Goal: Use online tool/utility: Utilize a website feature to perform a specific function

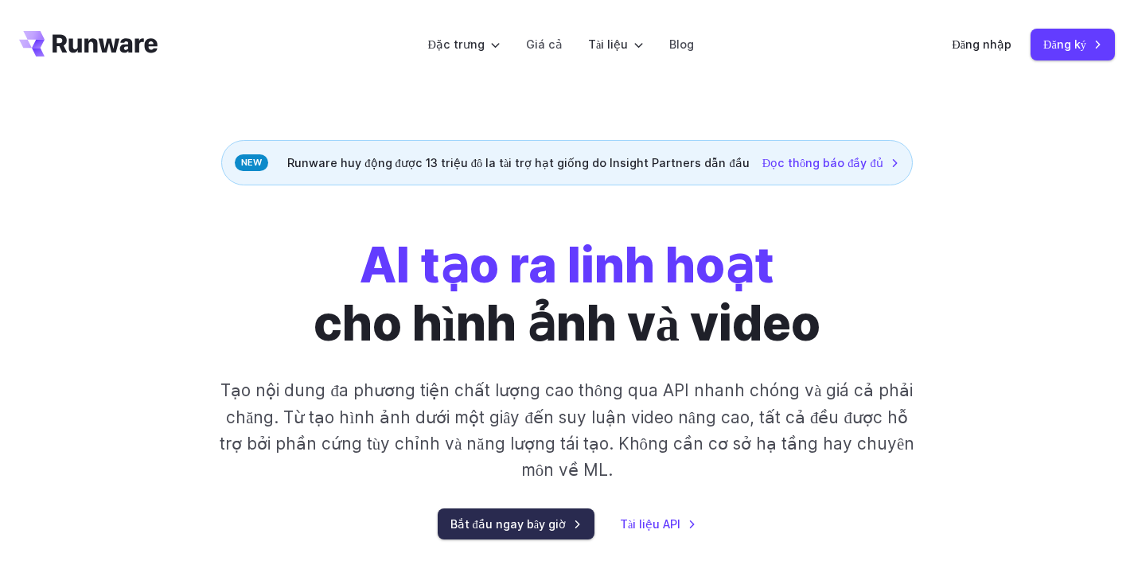
click at [506, 517] on font "Bắt đầu ngay bây giờ" at bounding box center [508, 524] width 116 height 14
click at [516, 517] on font "Bắt đầu ngay bây giờ" at bounding box center [508, 524] width 116 height 14
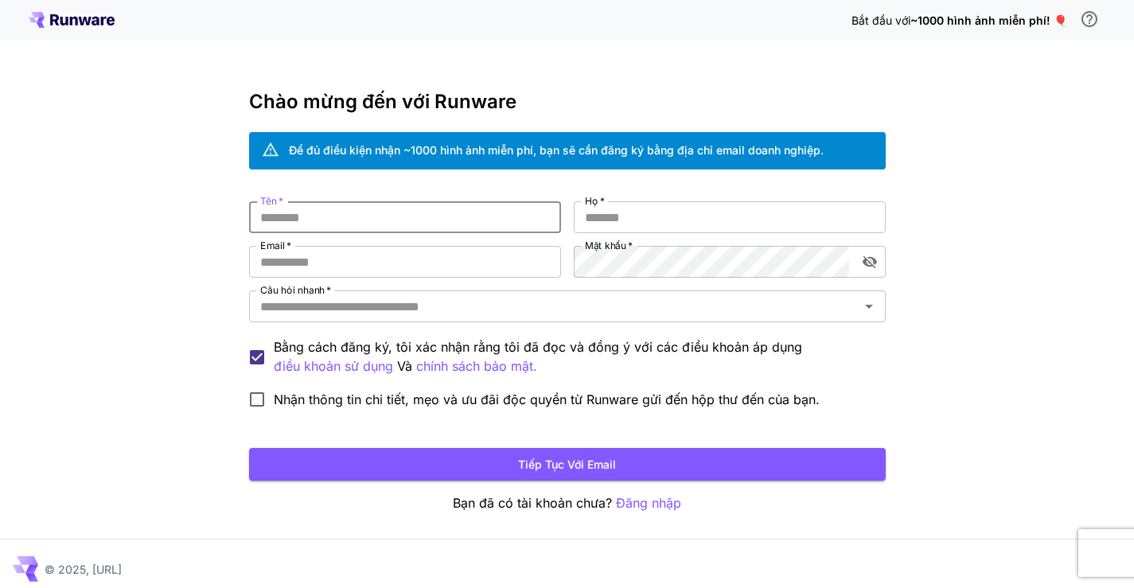
click at [327, 222] on input "Tên   *" at bounding box center [405, 217] width 312 height 32
type input "***"
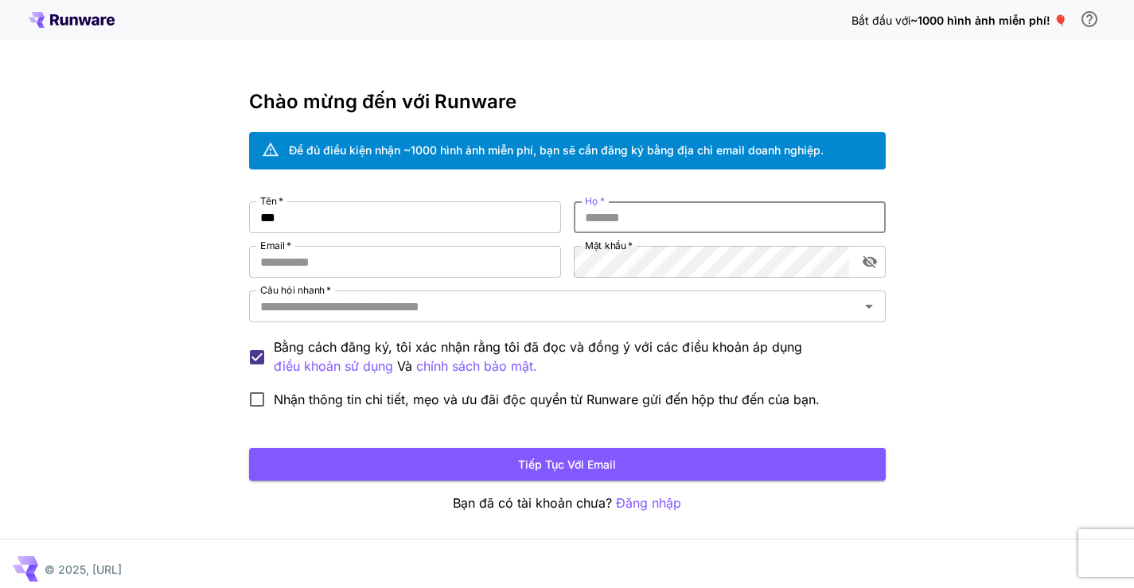
click at [624, 215] on input "Họ   *" at bounding box center [730, 217] width 312 height 32
type input "******"
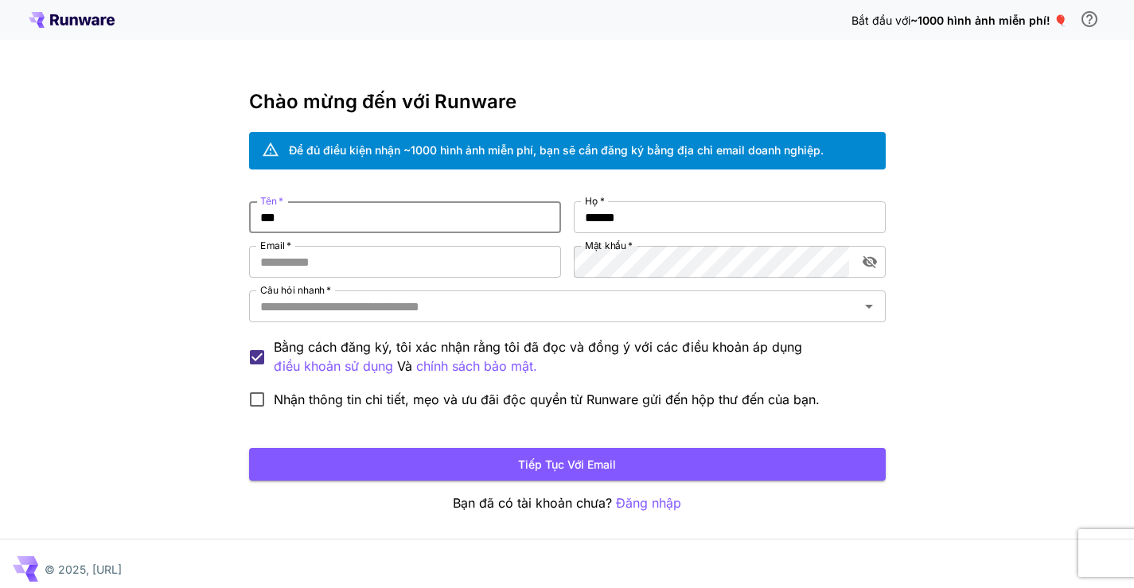
drag, startPoint x: 267, startPoint y: 219, endPoint x: 259, endPoint y: 220, distance: 8.1
click at [259, 220] on input "***" at bounding box center [405, 217] width 312 height 32
type input "***"
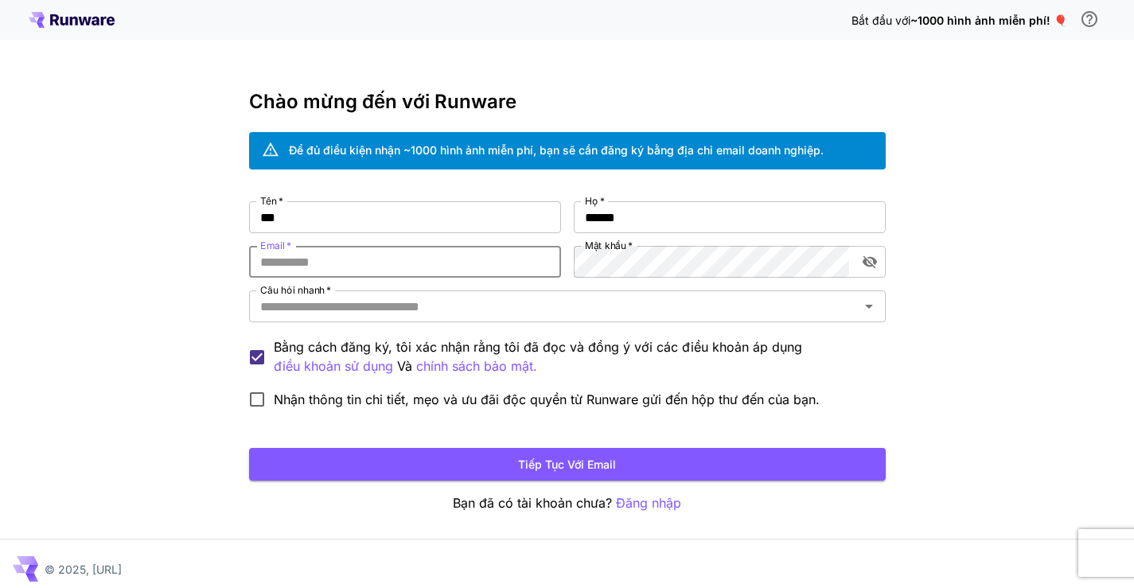
click at [350, 266] on input "Email   *" at bounding box center [405, 262] width 312 height 32
click at [300, 259] on input "Email   *" at bounding box center [405, 262] width 312 height 32
type input "*"
type input "*****"
drag, startPoint x: 310, startPoint y: 265, endPoint x: 259, endPoint y: 269, distance: 50.3
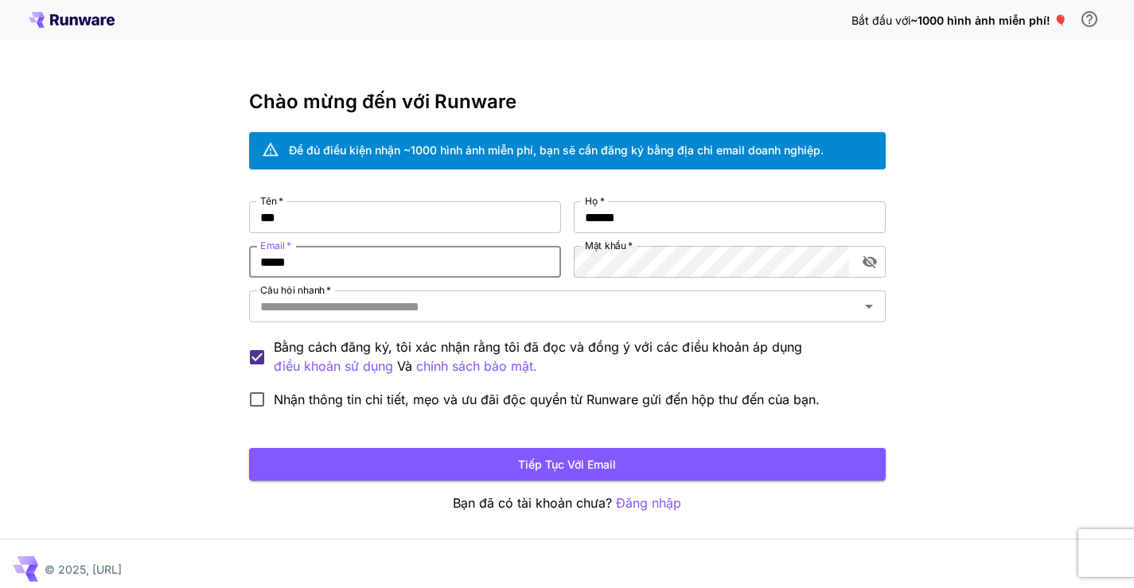
click at [259, 269] on input "*****" at bounding box center [405, 262] width 312 height 32
click at [333, 259] on input "Email   *" at bounding box center [405, 262] width 312 height 32
drag, startPoint x: 298, startPoint y: 260, endPoint x: 257, endPoint y: 260, distance: 40.6
click at [257, 260] on input "**********" at bounding box center [405, 262] width 312 height 32
type input "**********"
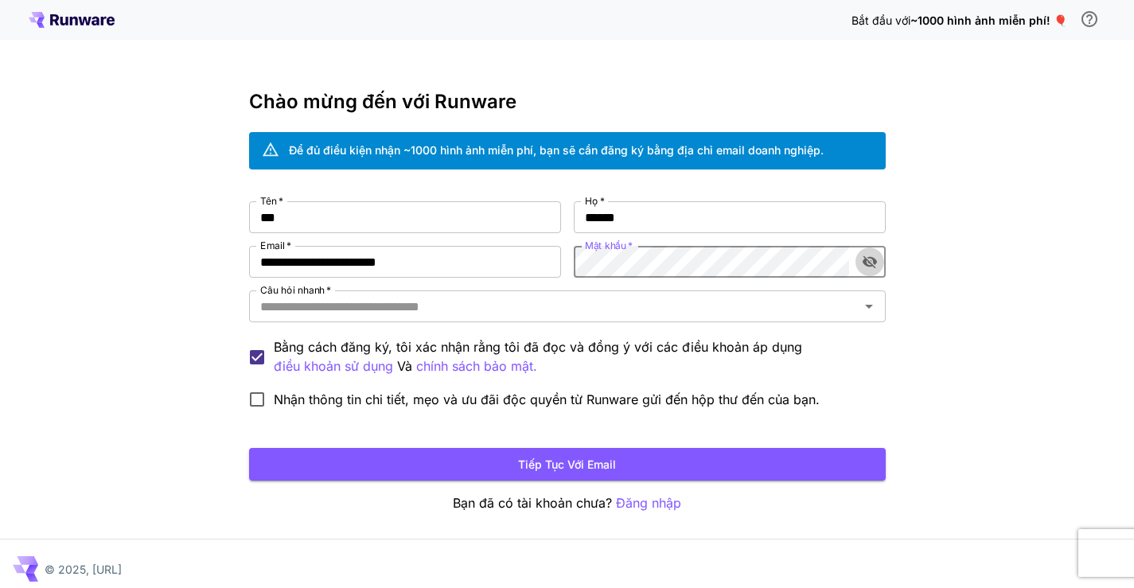
click at [870, 263] on icon "bật/tắt hiển thị mật khẩu" at bounding box center [870, 262] width 16 height 16
click at [870, 263] on icon "bật/tắt hiển thị mật khẩu" at bounding box center [869, 262] width 14 height 10
click at [873, 267] on icon "bật/tắt hiển thị mật khẩu" at bounding box center [869, 262] width 14 height 13
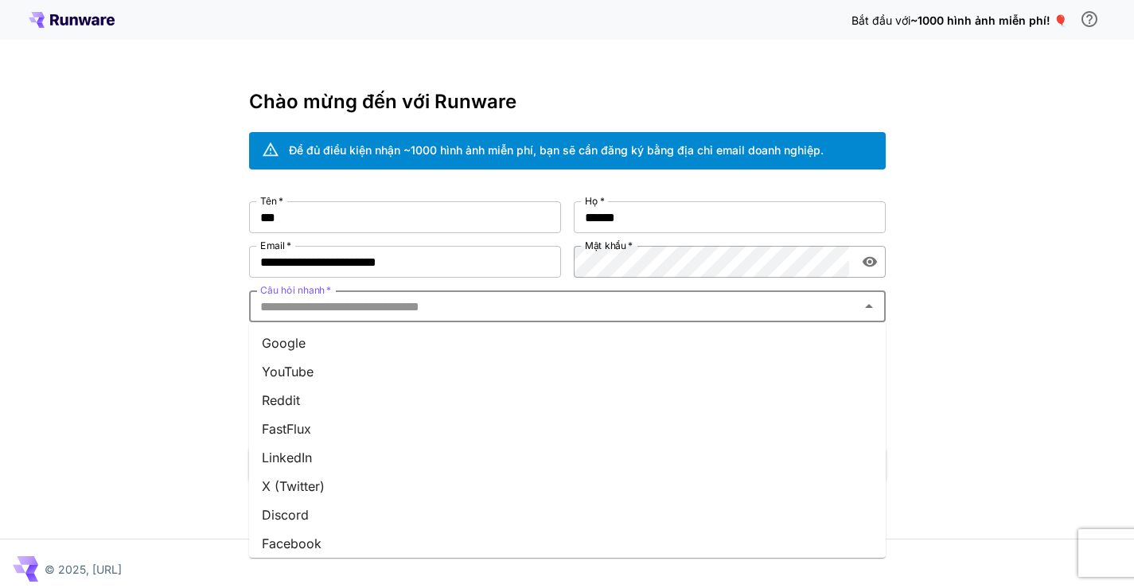
click at [293, 308] on input "Câu hỏi nhanh   *" at bounding box center [554, 306] width 601 height 22
click at [290, 337] on font "Google" at bounding box center [284, 343] width 44 height 16
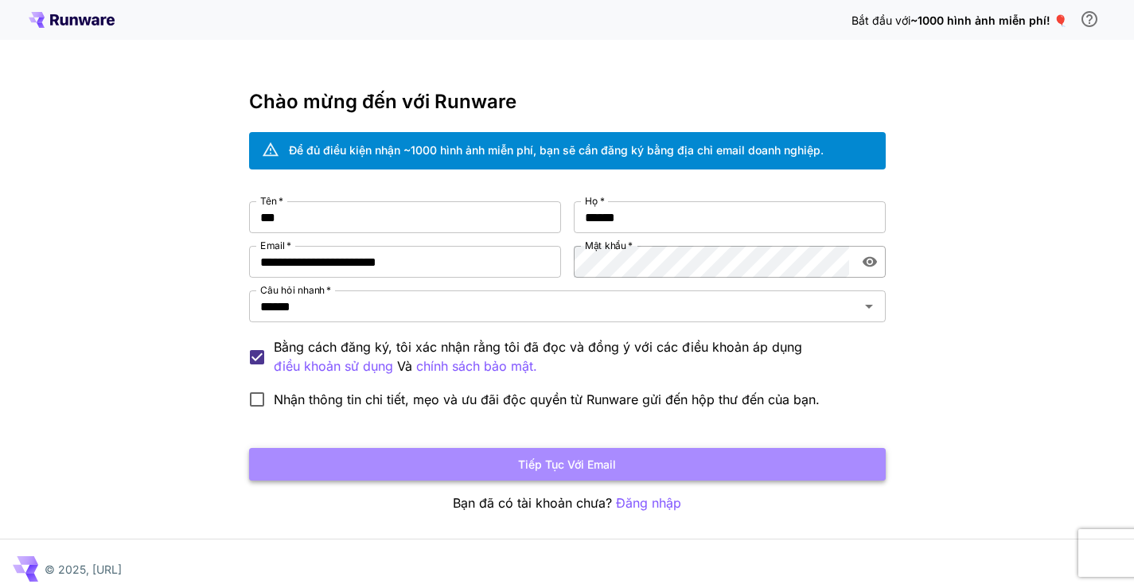
click at [595, 465] on font "Tiếp tục với email" at bounding box center [567, 465] width 98 height 14
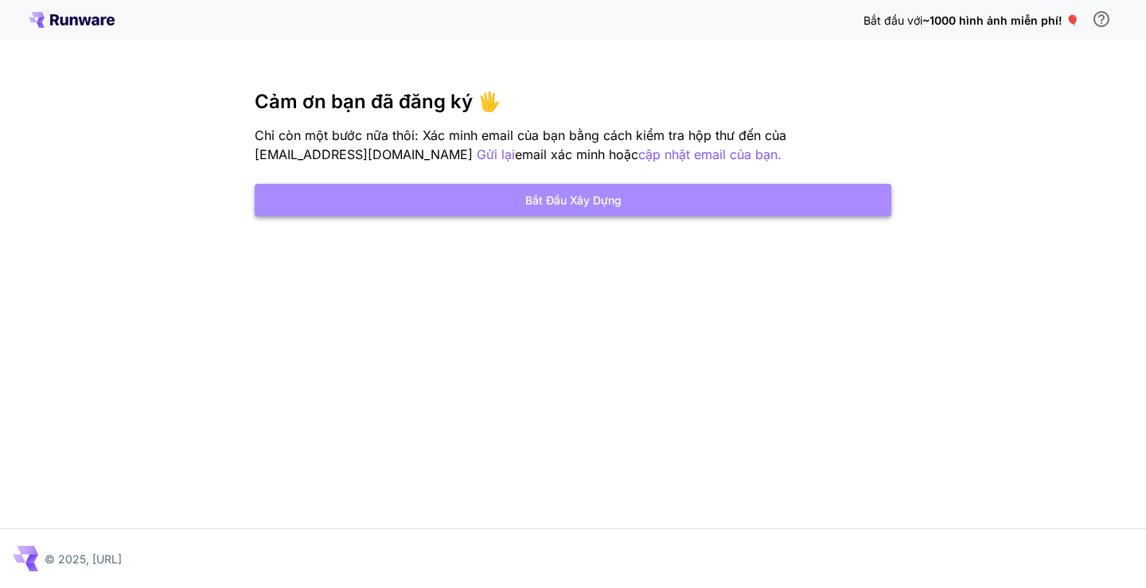
click at [563, 197] on font "Bắt đầu xây dựng" at bounding box center [573, 200] width 96 height 14
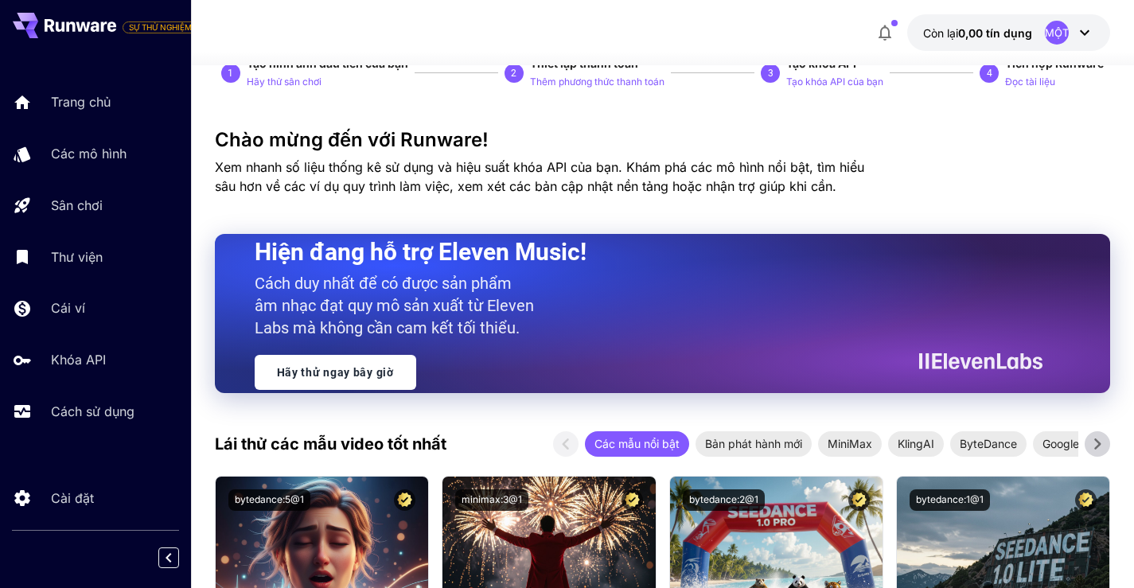
scroll to position [159, 0]
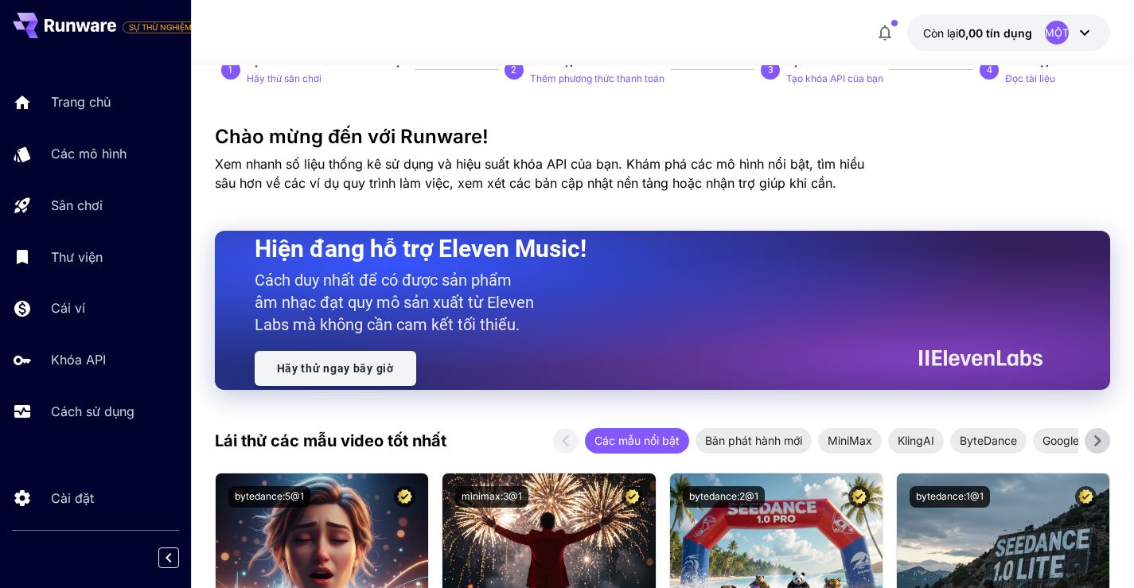
click at [375, 367] on font "Hãy thử ngay bây giờ" at bounding box center [335, 368] width 117 height 13
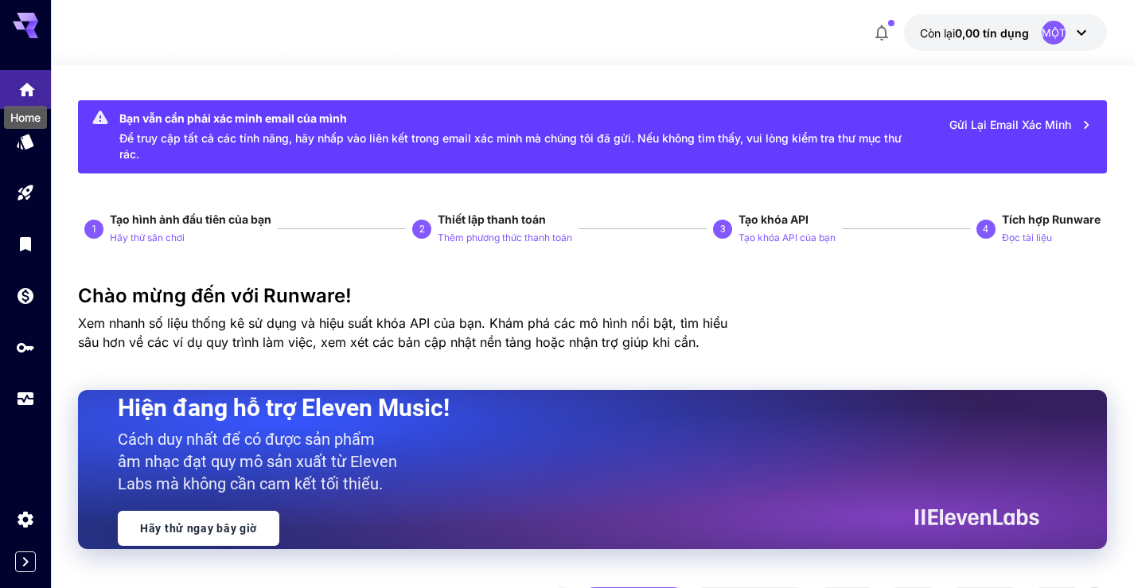
click at [25, 92] on icon "Trang chủ" at bounding box center [27, 85] width 19 height 19
click at [25, 88] on icon "Trang chủ" at bounding box center [27, 85] width 16 height 14
click at [25, 390] on icon "Cách sử dụng" at bounding box center [27, 392] width 16 height 8
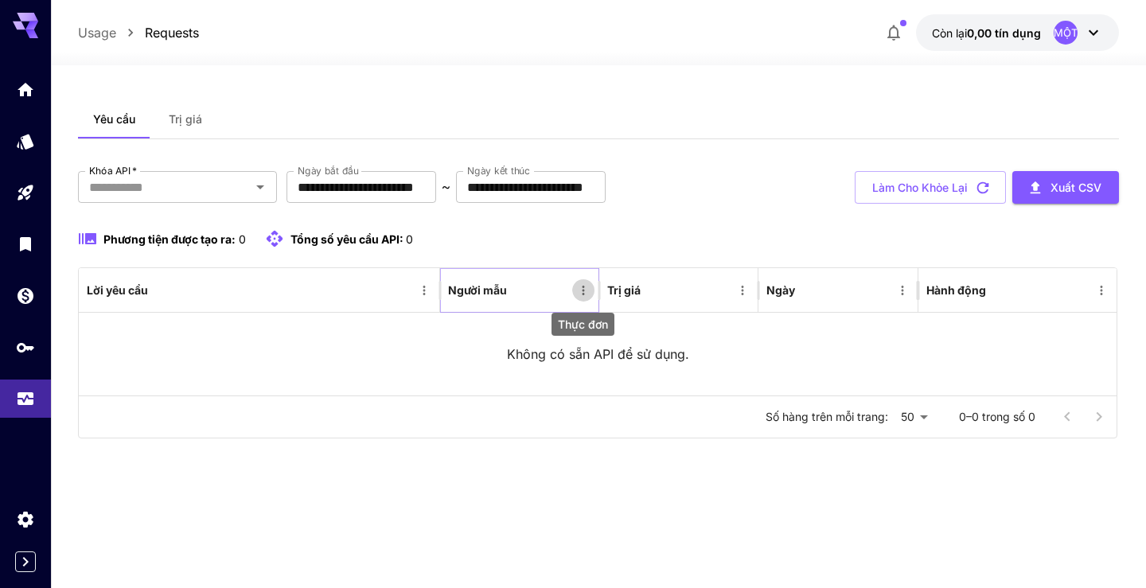
click at [583, 293] on icon "Thực đơn" at bounding box center [583, 291] width 2 height 10
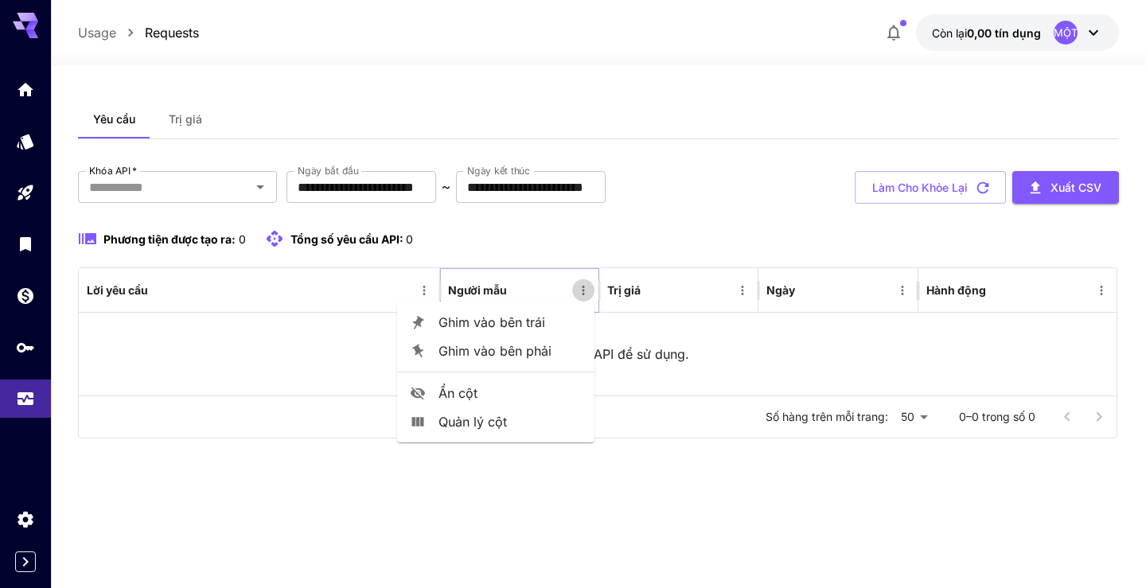
click at [583, 293] on icon "Thực đơn" at bounding box center [583, 291] width 2 height 10
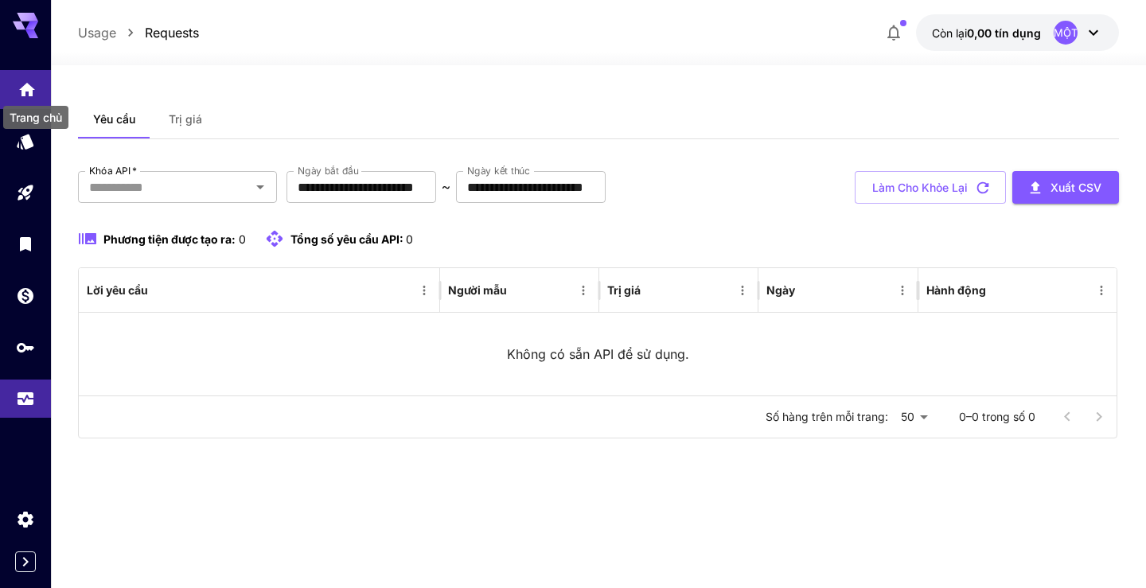
click at [29, 85] on icon "Trang chủ" at bounding box center [27, 85] width 16 height 14
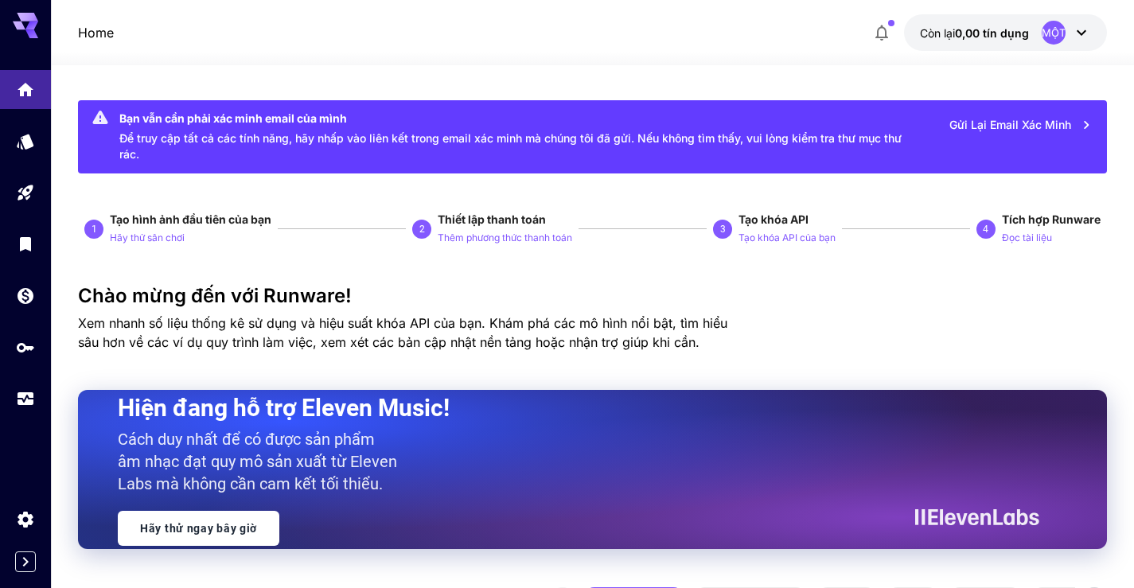
click at [1077, 31] on icon at bounding box center [1082, 33] width 10 height 6
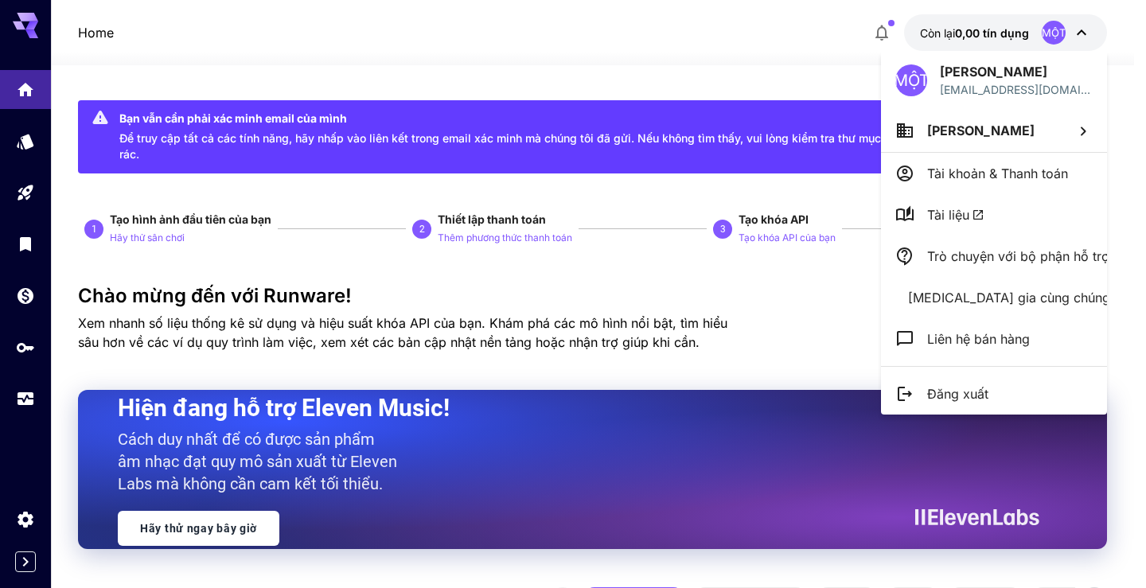
click at [350, 76] on div at bounding box center [573, 294] width 1146 height 588
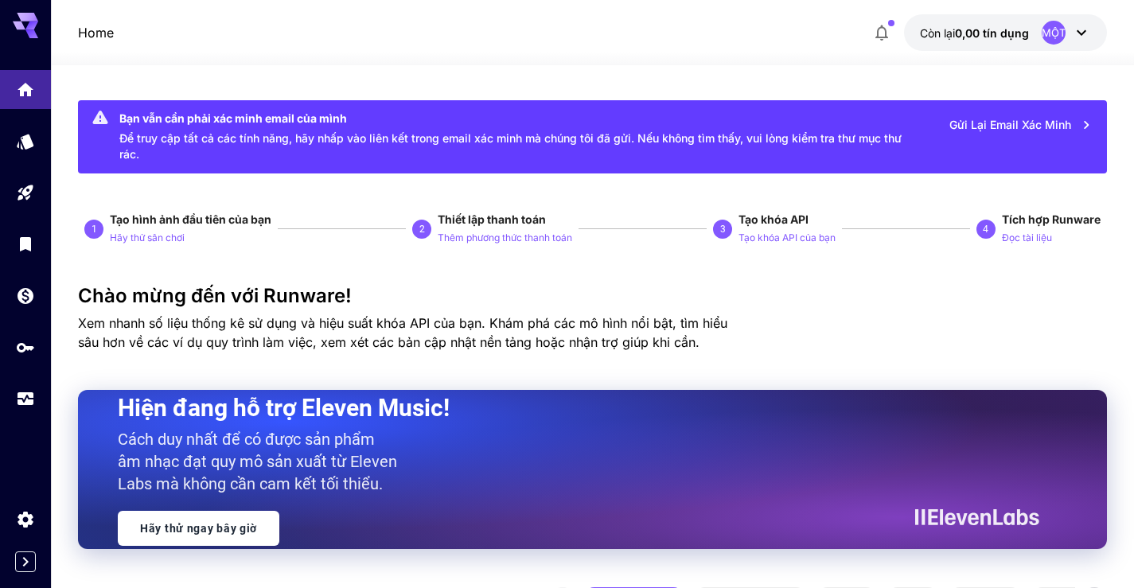
click at [103, 30] on p "Home" at bounding box center [96, 32] width 36 height 19
click at [1085, 121] on icon "button" at bounding box center [1086, 125] width 18 height 18
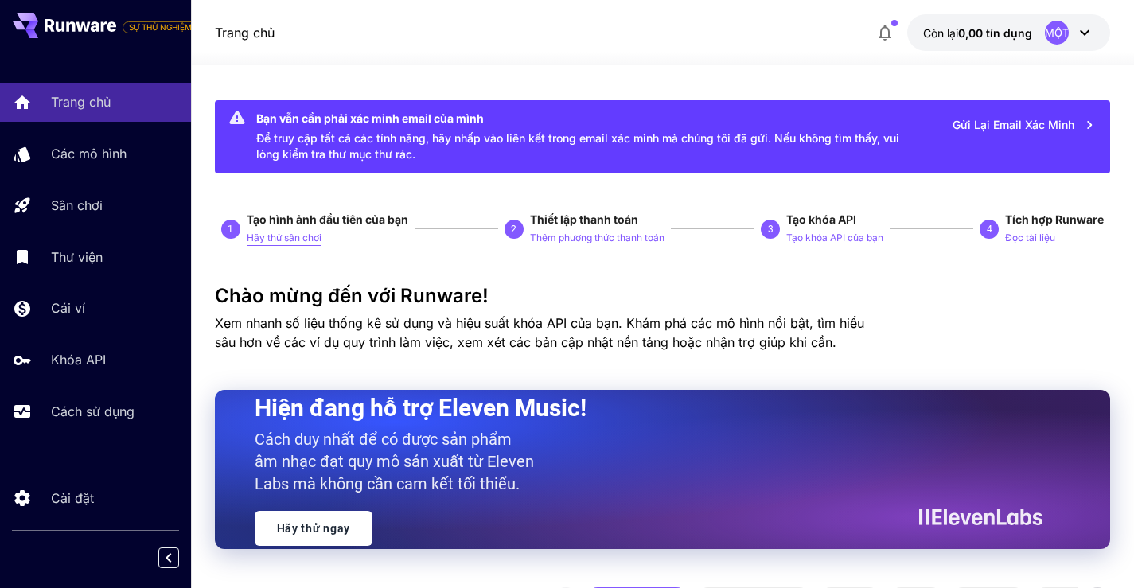
click at [261, 236] on font "Hãy thử sân chơi" at bounding box center [284, 238] width 75 height 12
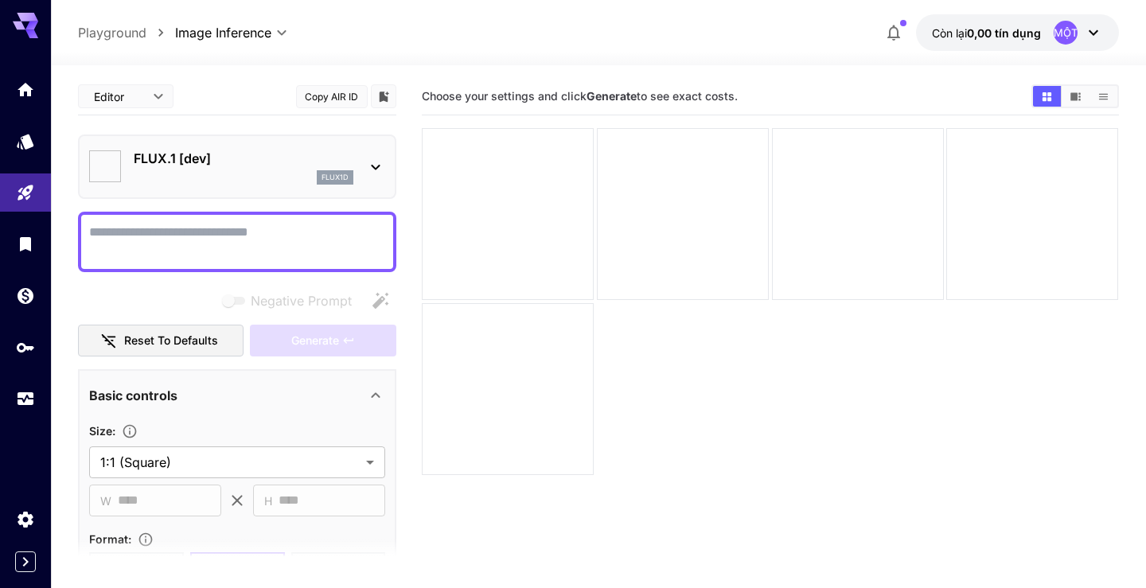
type input "**********"
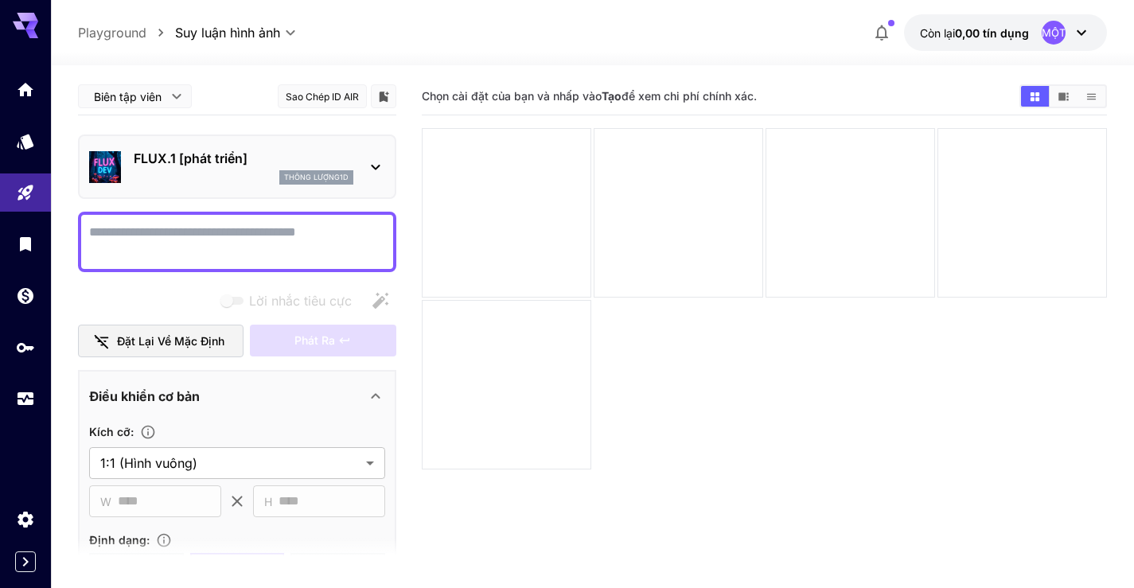
click at [105, 159] on img at bounding box center [105, 167] width 32 height 32
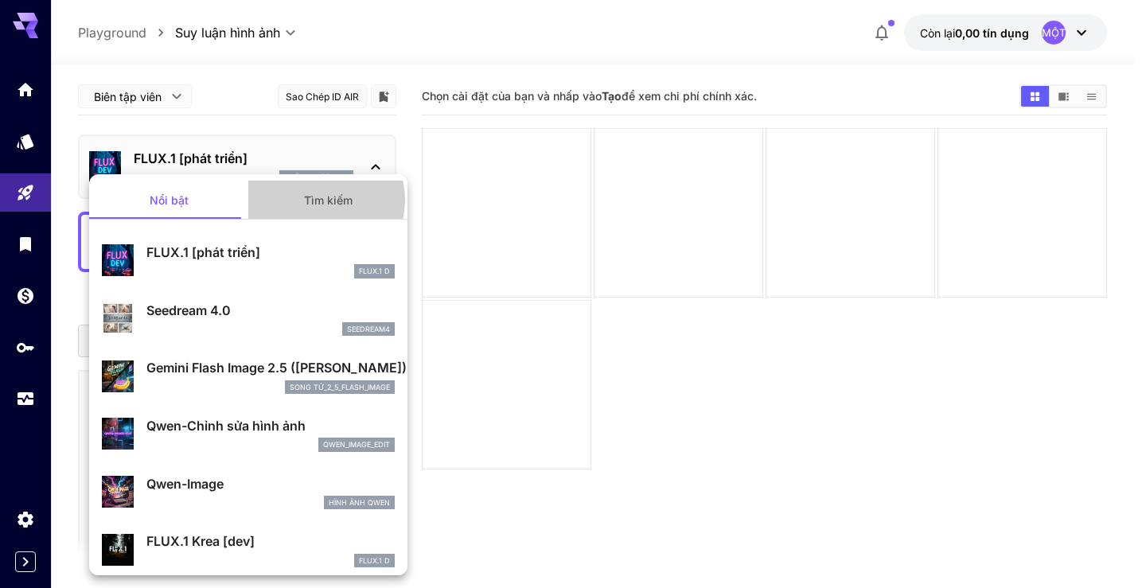
click at [317, 200] on font "Tìm kiếm" at bounding box center [328, 200] width 49 height 14
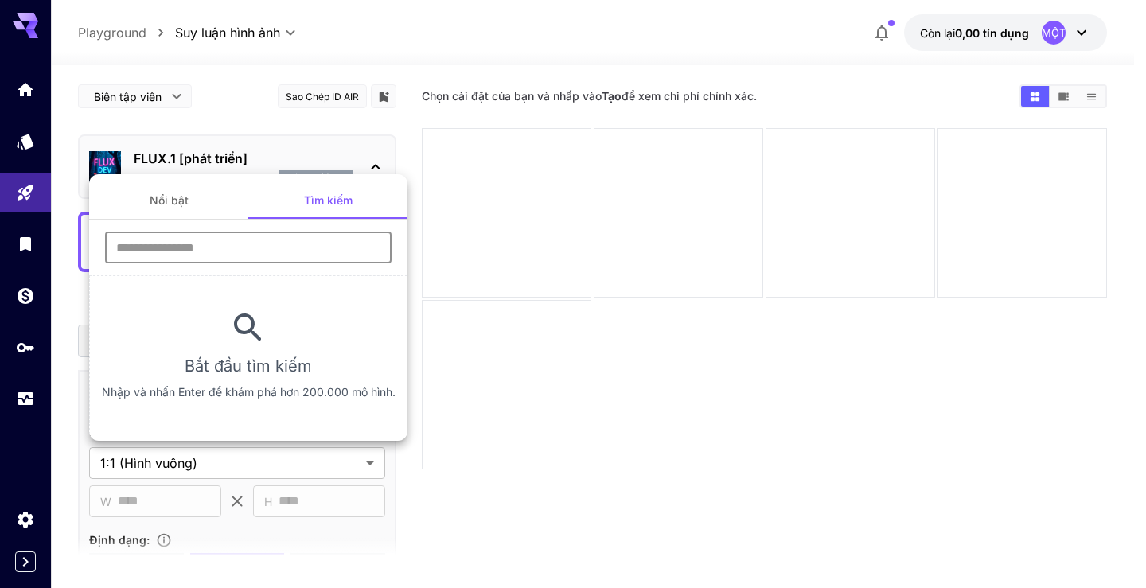
click at [153, 248] on input "text" at bounding box center [248, 248] width 286 height 32
click at [166, 201] on font "Nổi bật" at bounding box center [169, 200] width 39 height 14
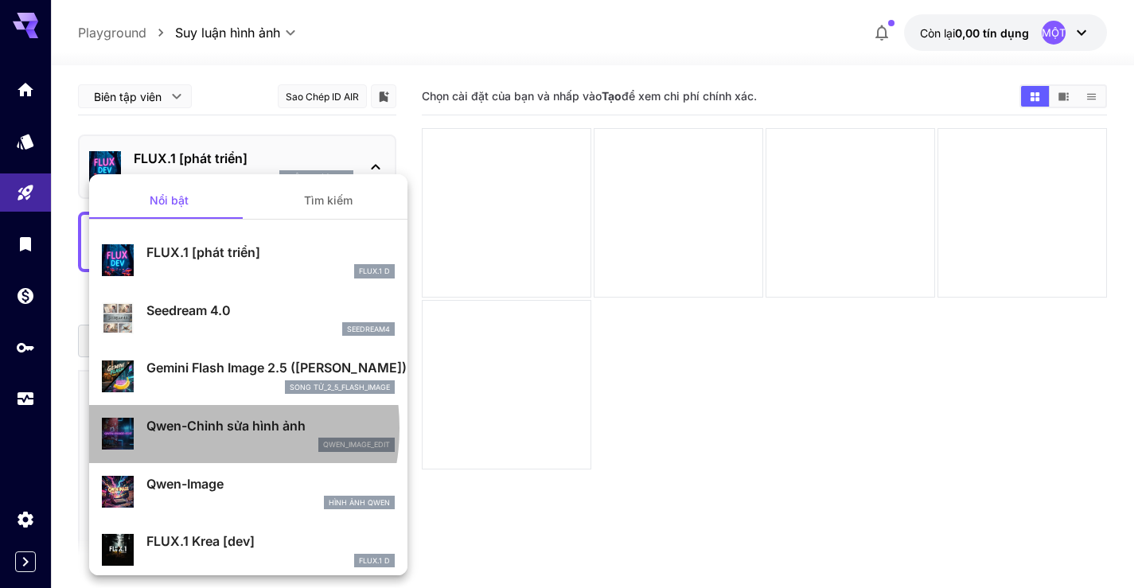
click at [183, 428] on font "Qwen-Chỉnh sửa hình ảnh" at bounding box center [225, 426] width 159 height 16
type input "*"
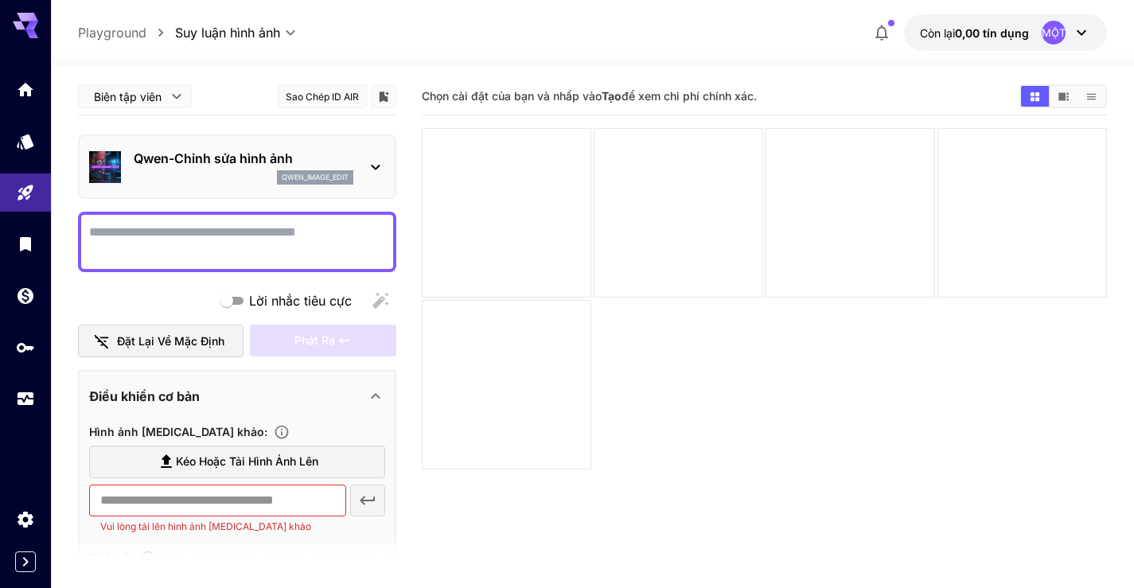
click at [192, 461] on font "Kéo hoặc tải hình ảnh lên" at bounding box center [247, 461] width 142 height 14
click at [0, 0] on input "Kéo hoặc tải hình ảnh lên" at bounding box center [0, 0] width 0 height 0
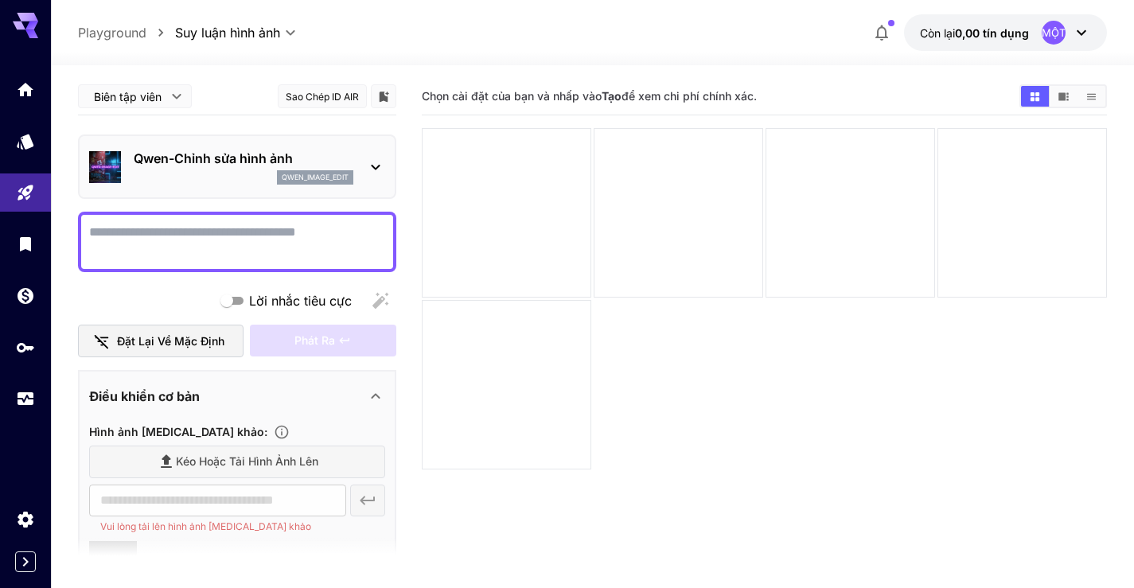
type input "**********"
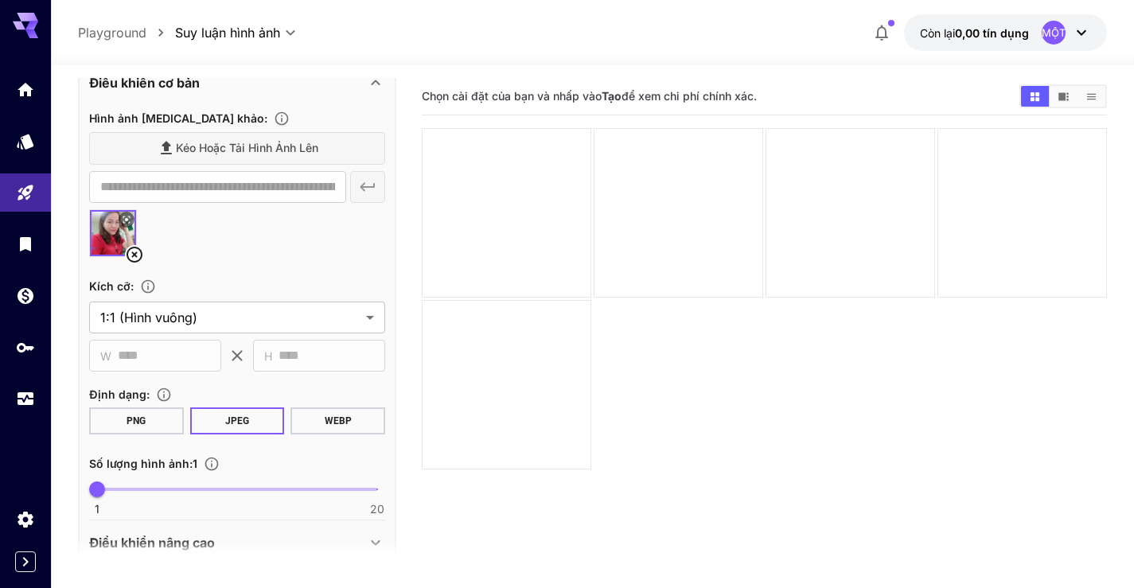
scroll to position [398, 0]
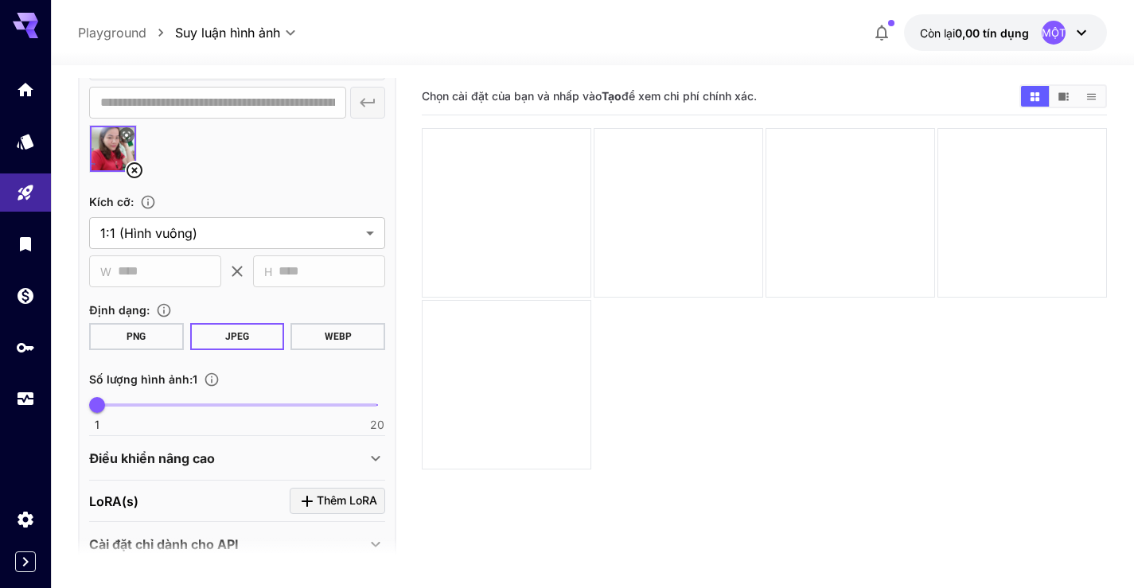
click at [127, 335] on font "PNG" at bounding box center [136, 336] width 19 height 11
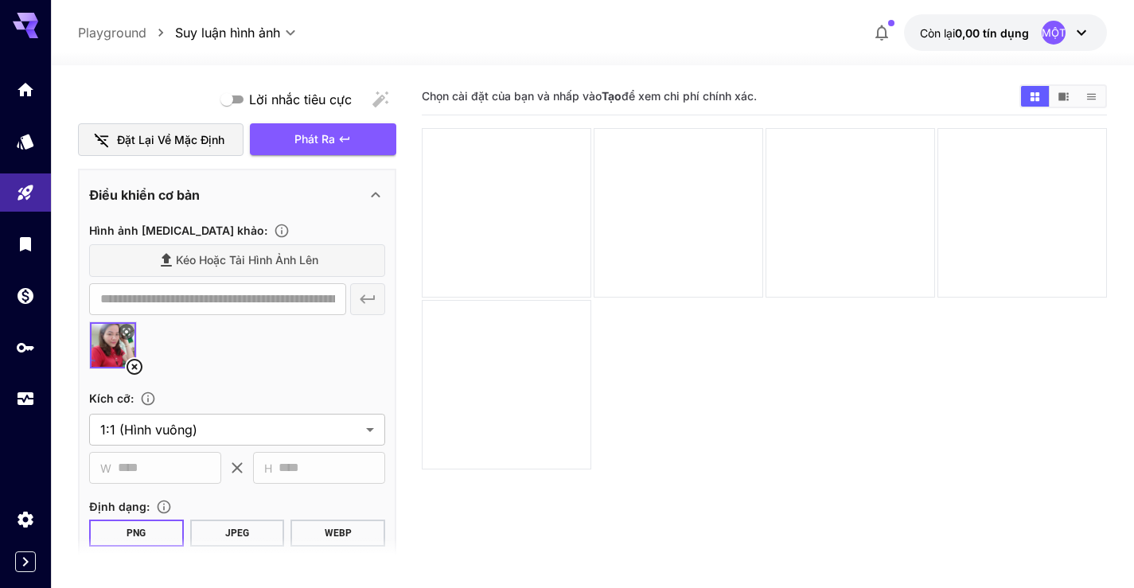
scroll to position [109, 0]
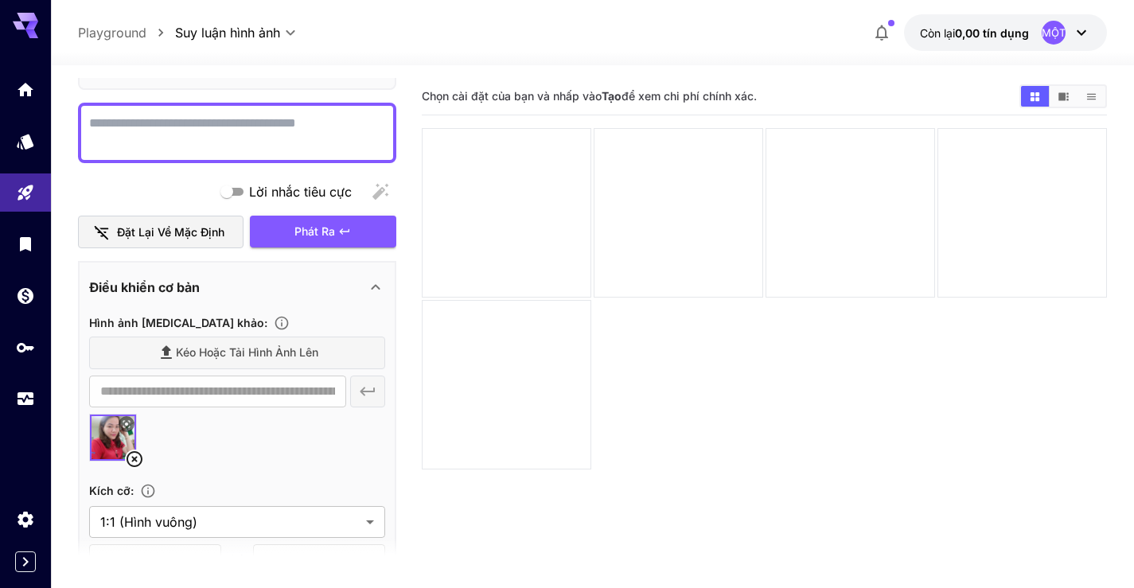
click at [145, 129] on textarea "Lời nhắc tiêu cực" at bounding box center [237, 133] width 296 height 38
click at [89, 120] on textarea "Lời nhắc tiêu cực" at bounding box center [237, 133] width 296 height 38
paste textarea "**********"
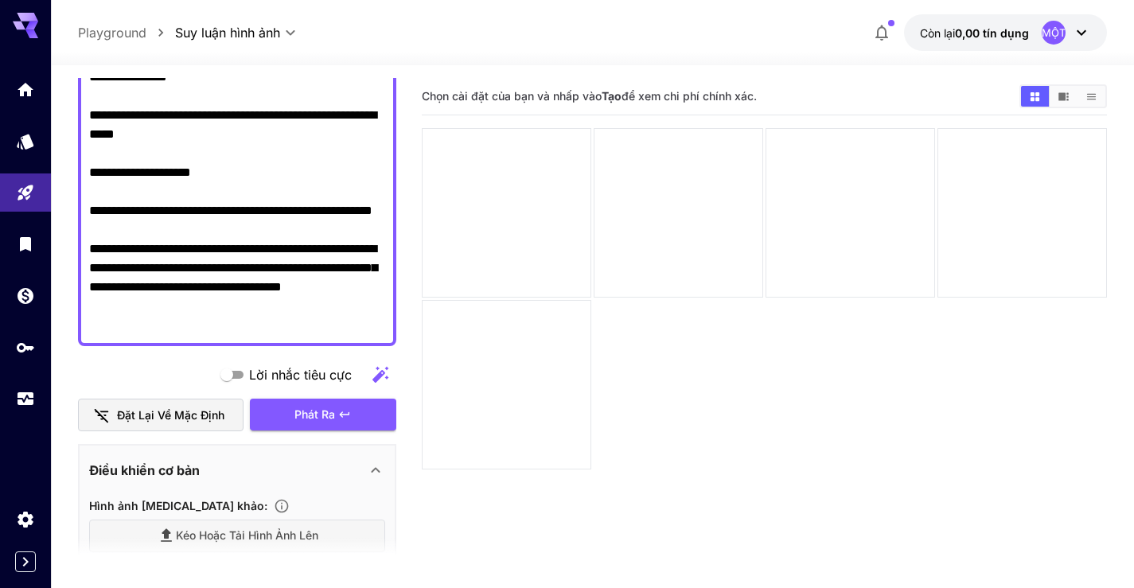
scroll to position [687, 0]
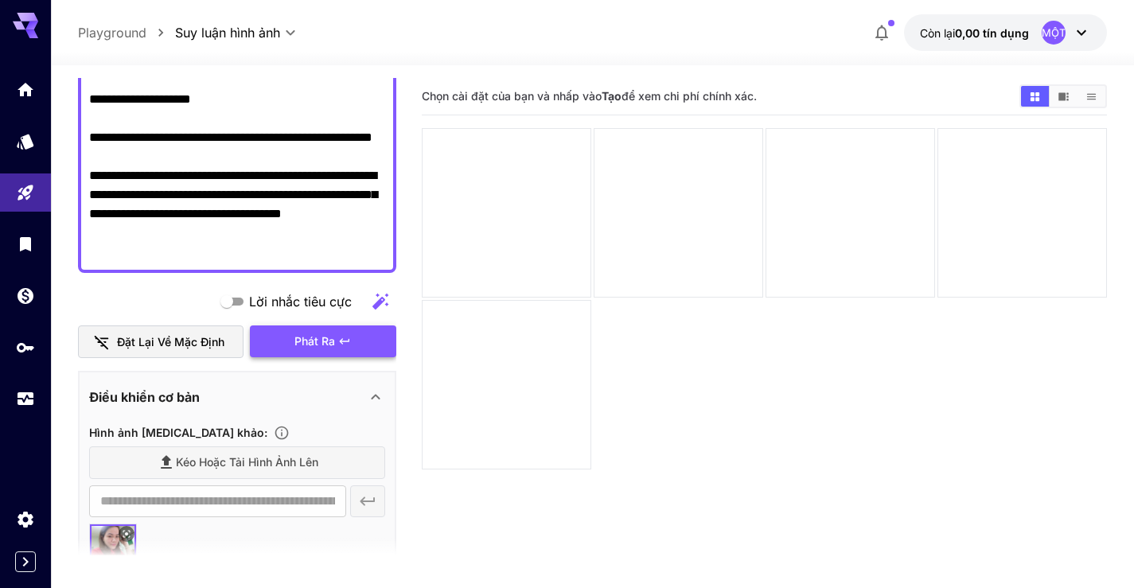
type textarea "**********"
click at [302, 341] on font "Phát ra" at bounding box center [314, 341] width 41 height 14
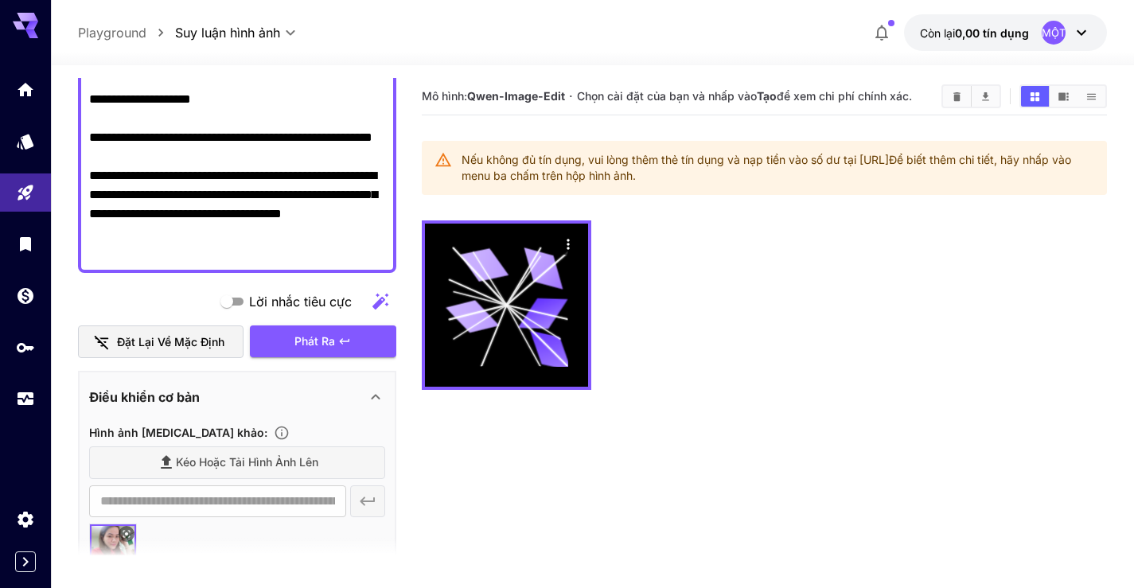
click at [147, 339] on font "Đặt lại về mặc định" at bounding box center [170, 342] width 107 height 14
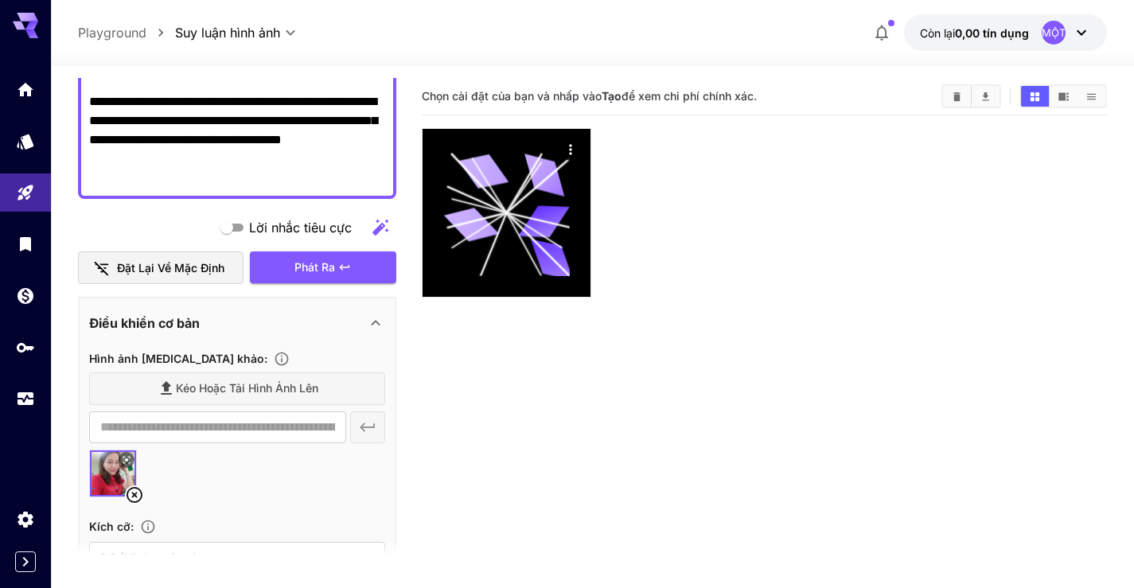
scroll to position [846, 0]
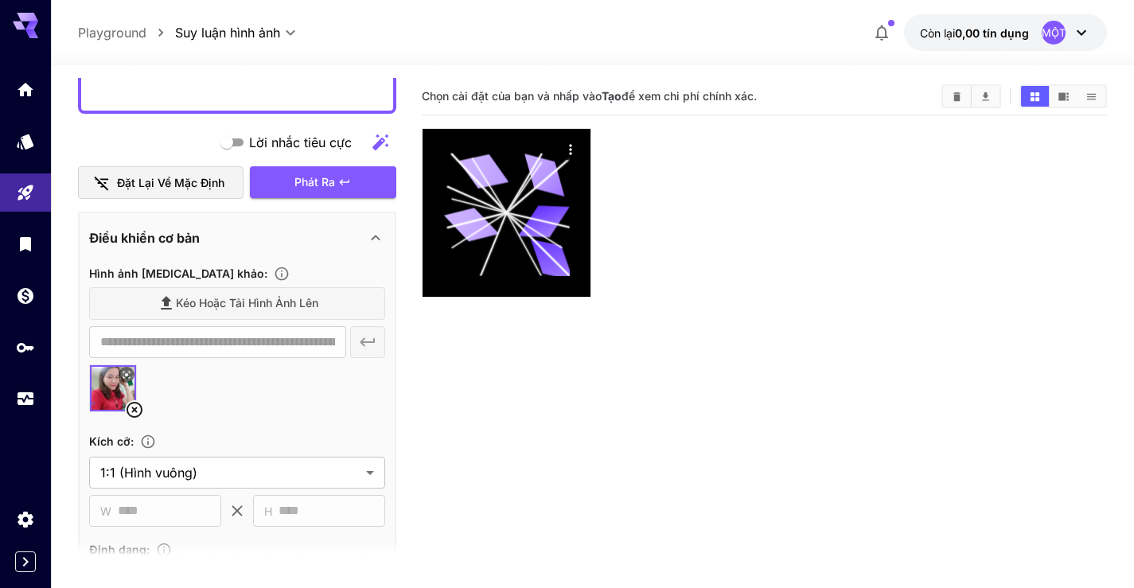
click at [133, 411] on icon at bounding box center [135, 410] width 16 height 16
